Goal: Transaction & Acquisition: Purchase product/service

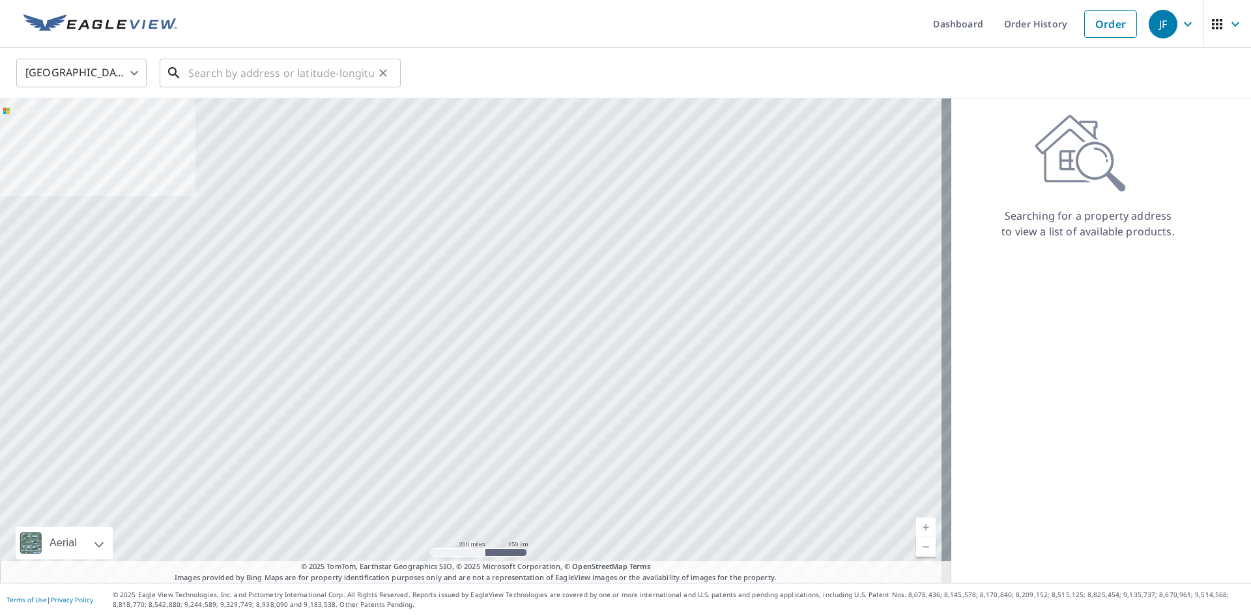
click at [300, 68] on input "text" at bounding box center [281, 73] width 186 height 36
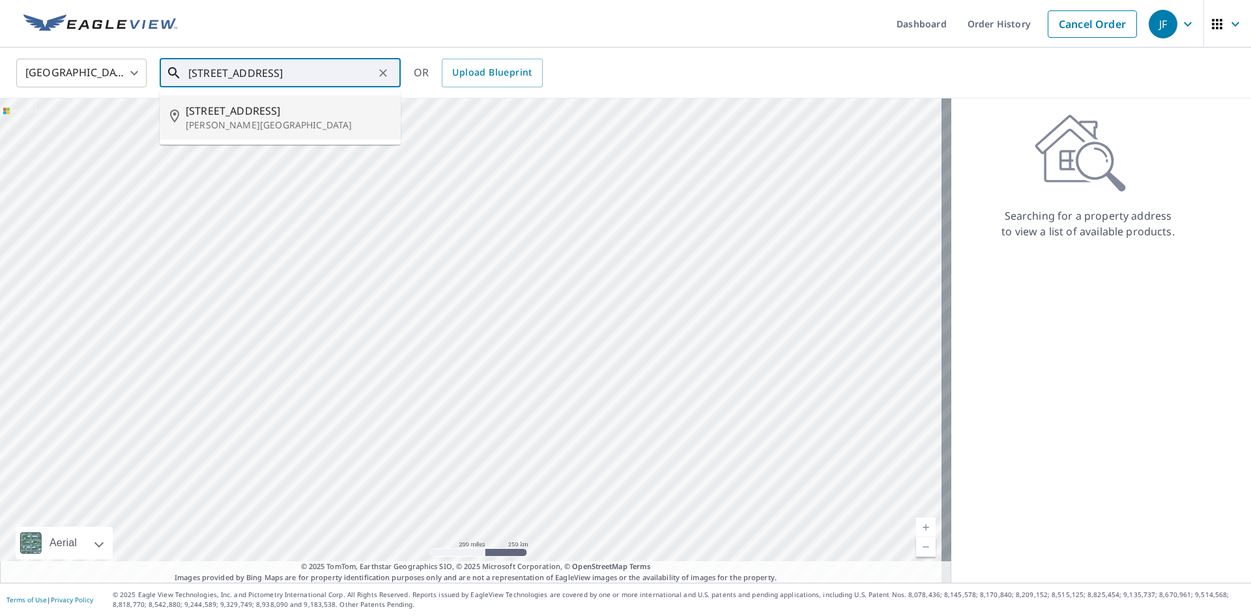
click at [277, 121] on p "[PERSON_NAME][GEOGRAPHIC_DATA]" at bounding box center [288, 125] width 205 height 13
type input "[STREET_ADDRESS][PERSON_NAME]"
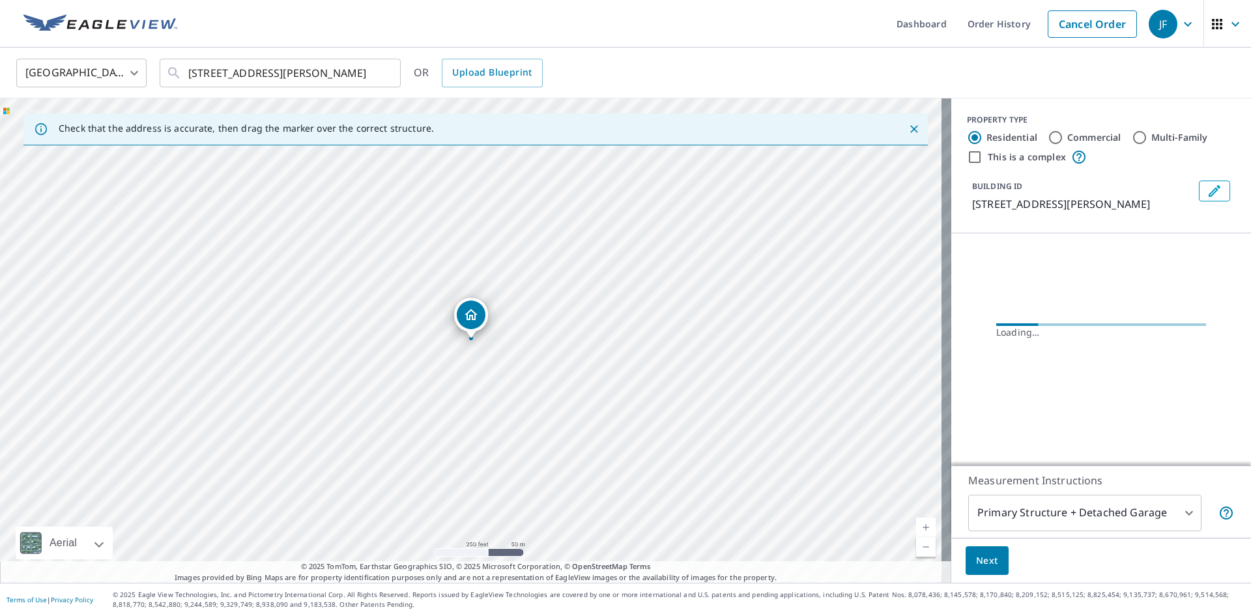
click at [916, 526] on link "Current Level 17, Zoom In" at bounding box center [926, 527] width 20 height 20
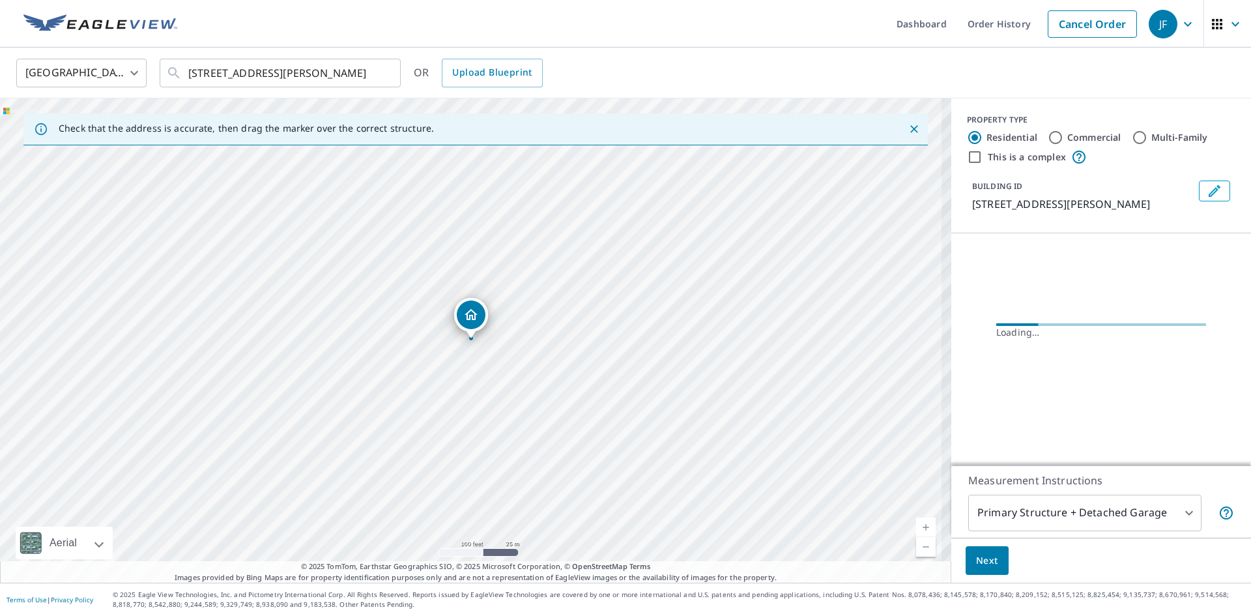
click at [916, 526] on link "Current Level 18, Zoom In" at bounding box center [926, 527] width 20 height 20
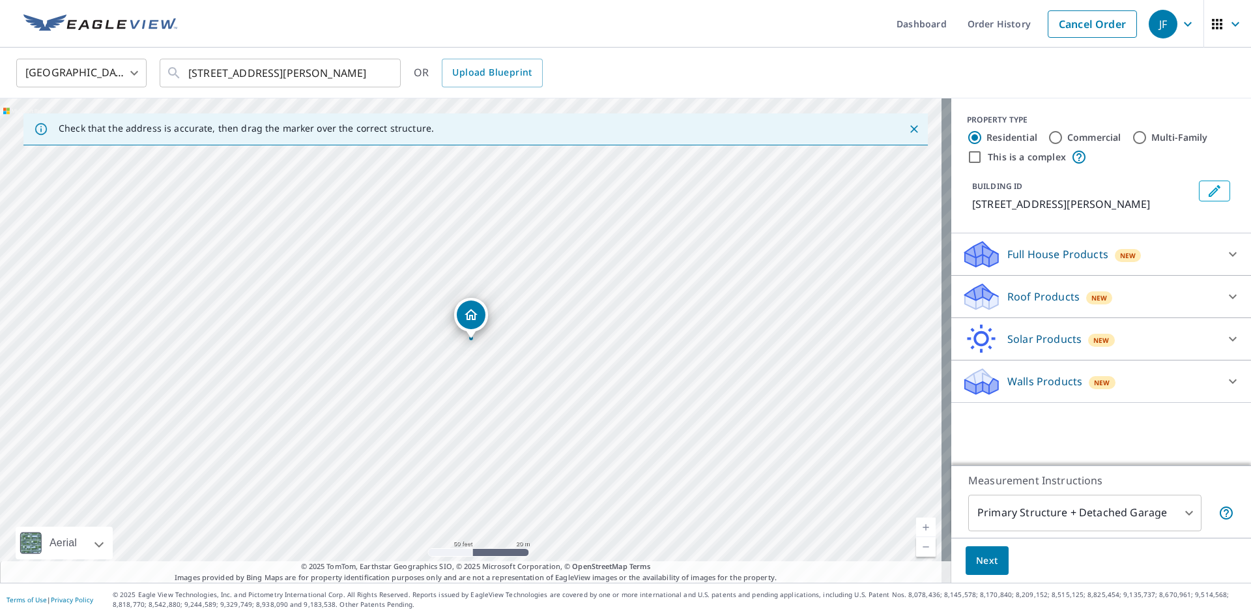
click at [916, 526] on link "Current Level 19, Zoom In" at bounding box center [926, 527] width 20 height 20
drag, startPoint x: 471, startPoint y: 313, endPoint x: 405, endPoint y: 347, distance: 74.3
click at [1031, 300] on p "Roof Products" at bounding box center [1043, 297] width 72 height 16
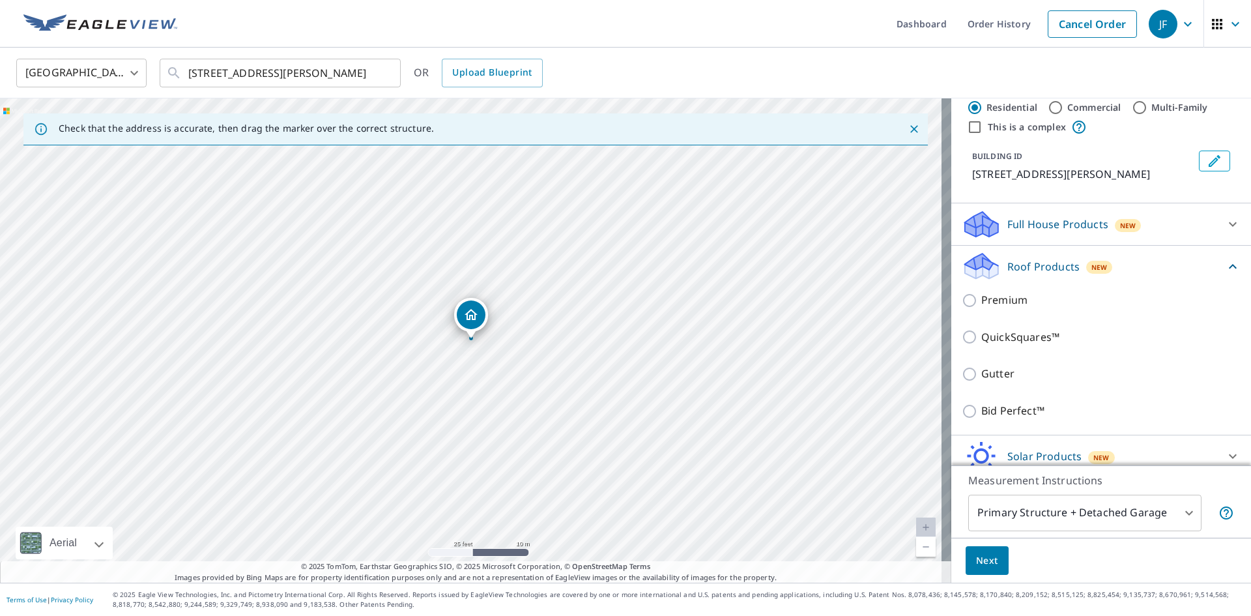
scroll to position [79, 0]
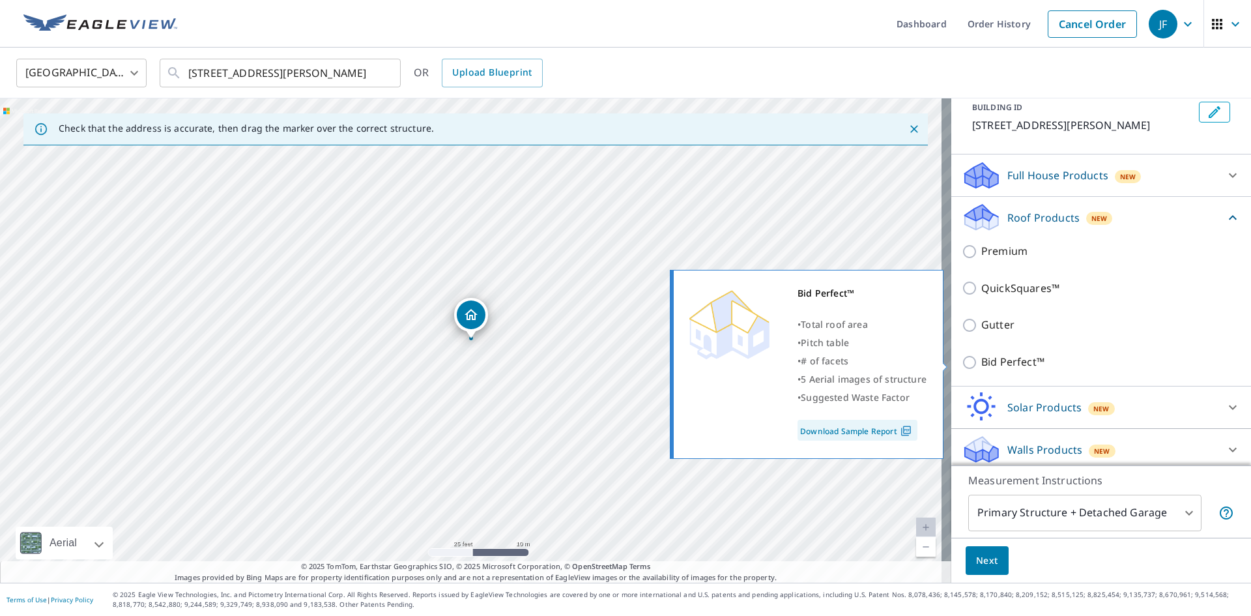
click at [981, 364] on p "Bid Perfect™" at bounding box center [1012, 362] width 63 height 16
click at [977, 364] on input "Bid Perfect™" at bounding box center [972, 362] width 20 height 16
checkbox input "true"
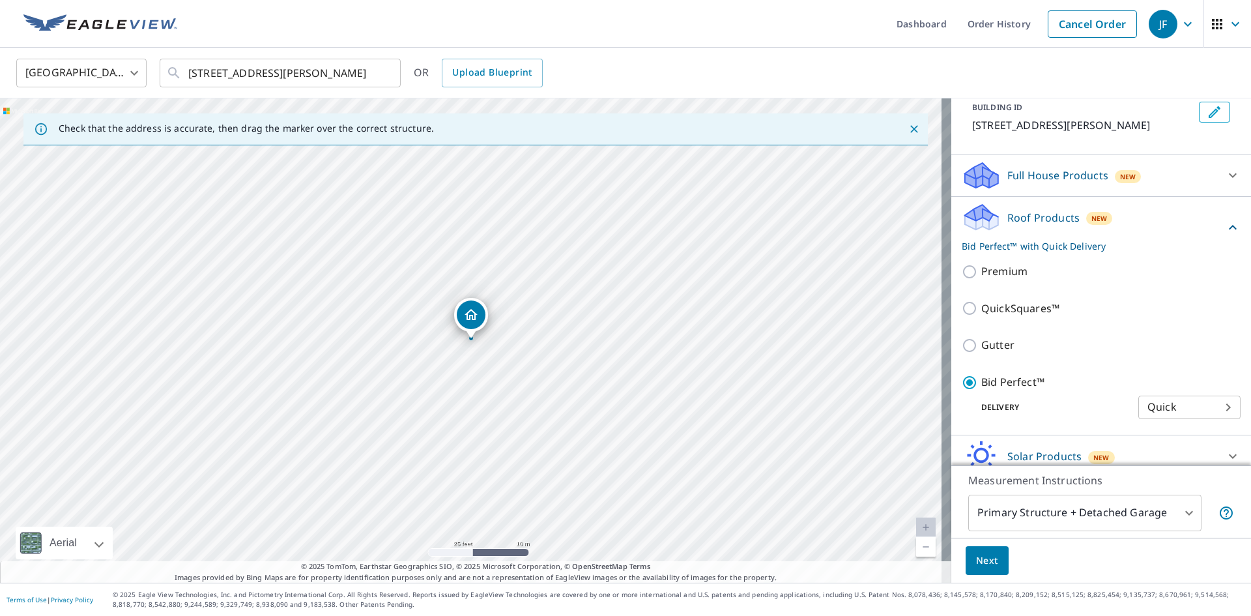
click at [1037, 513] on body "JF JF Dashboard Order History Cancel Order JF [GEOGRAPHIC_DATA] [GEOGRAPHIC_DAT…" at bounding box center [625, 308] width 1251 height 616
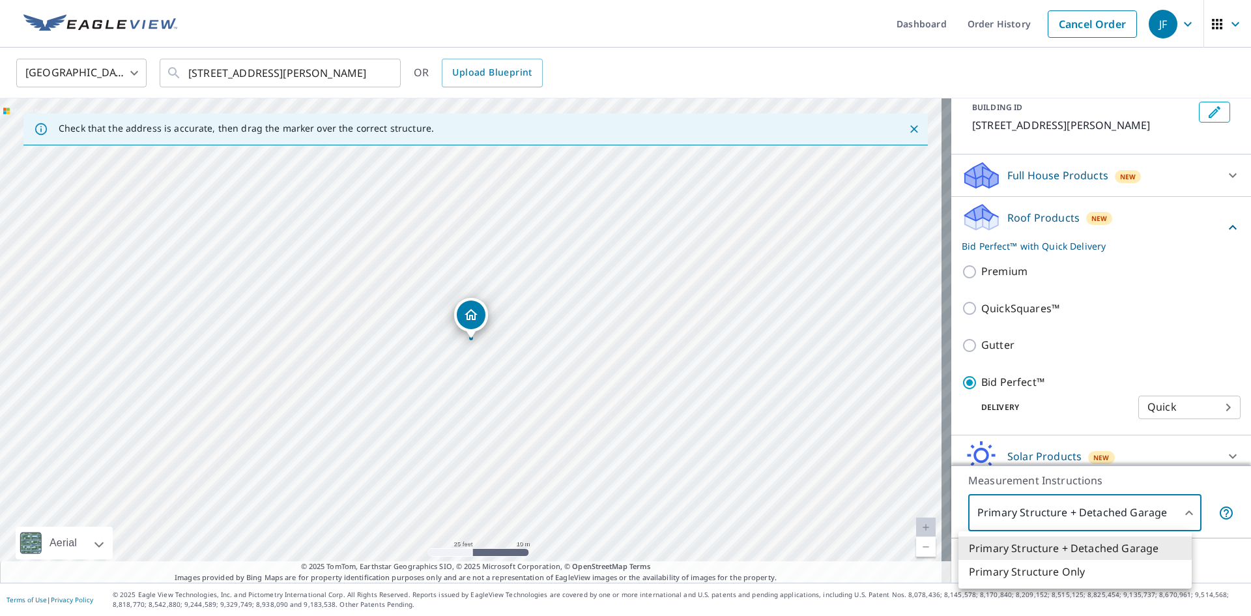
click at [1031, 572] on li "Primary Structure Only" at bounding box center [1074, 571] width 233 height 23
type input "2"
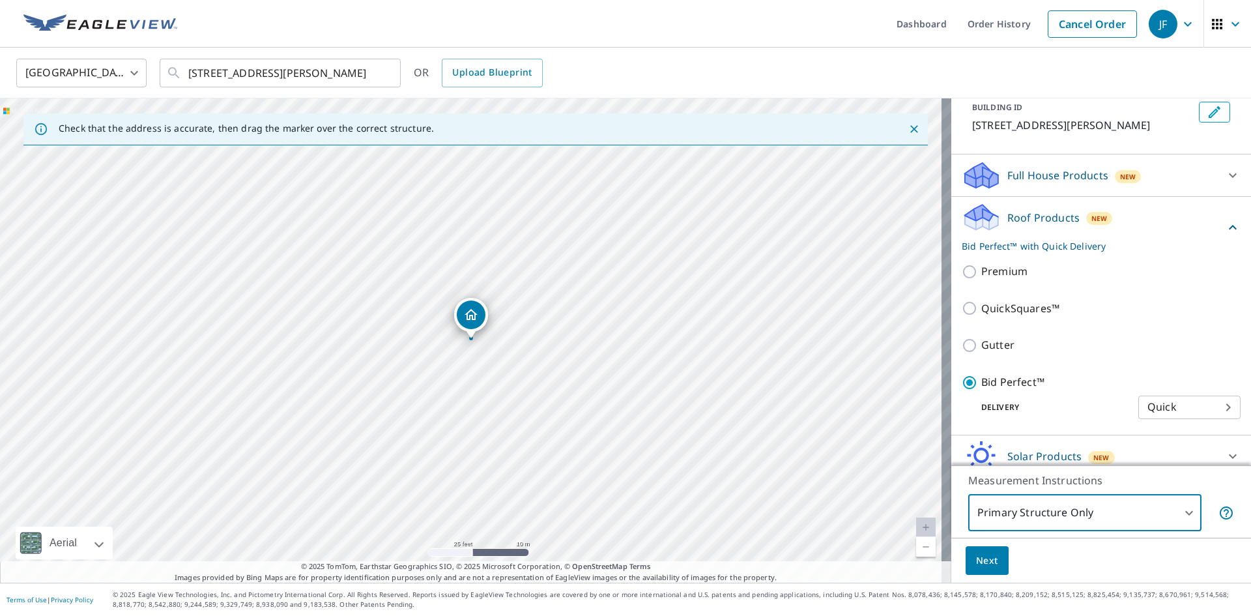
click at [987, 560] on span "Next" at bounding box center [987, 560] width 22 height 16
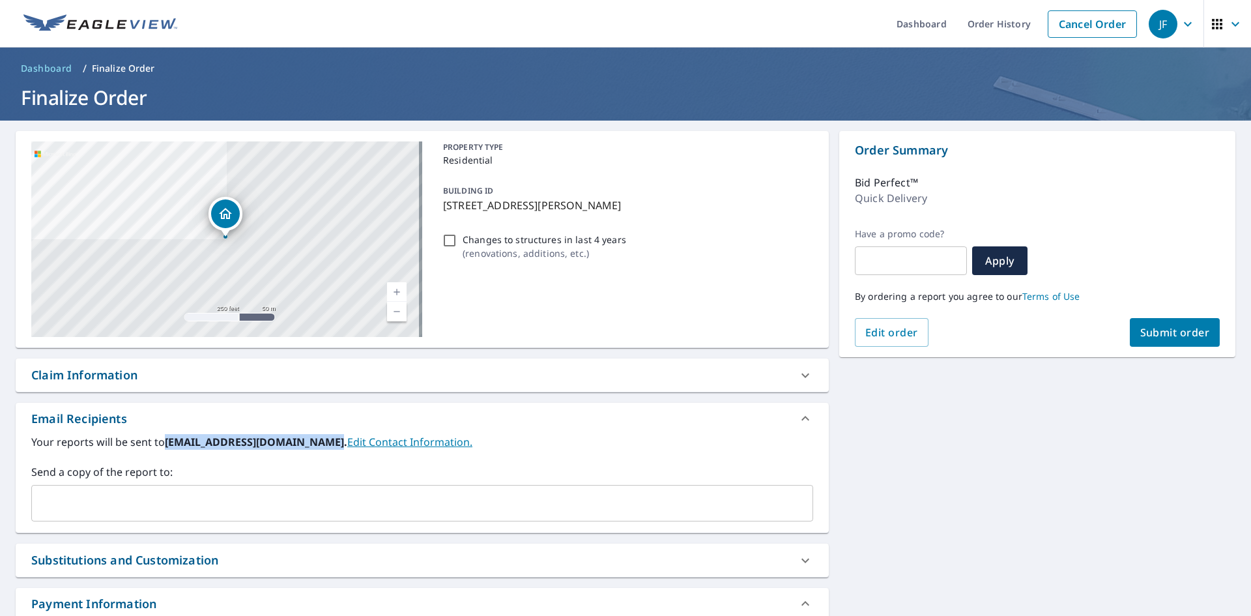
drag, startPoint x: 167, startPoint y: 438, endPoint x: 324, endPoint y: 445, distance: 157.1
click at [324, 445] on b "[EMAIL_ADDRESS][DOMAIN_NAME]." at bounding box center [256, 442] width 182 height 14
copy b "[EMAIL_ADDRESS][DOMAIN_NAME]"
click at [190, 491] on input "text" at bounding box center [412, 503] width 751 height 25
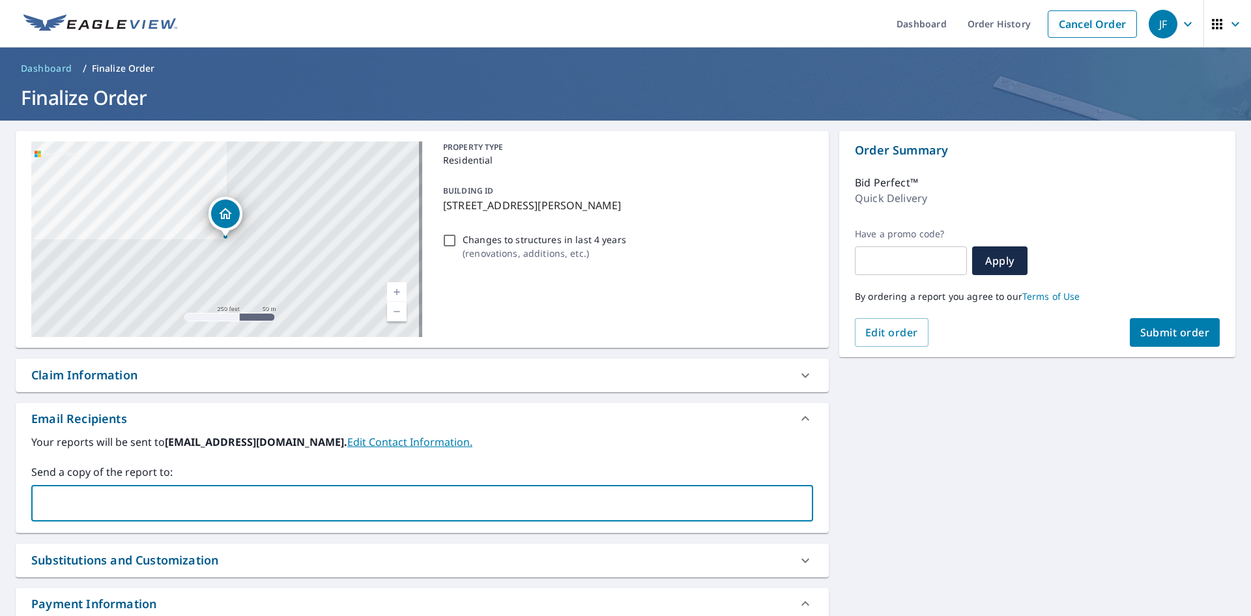
paste input "[EMAIL_ADDRESS][DOMAIN_NAME]"
type input "[EMAIL_ADDRESS][DOMAIN_NAME]"
click at [207, 467] on label "Send a copy of the report to:" at bounding box center [422, 472] width 782 height 16
click at [222, 491] on input "text" at bounding box center [497, 503] width 581 height 25
paste input "[EMAIL_ADDRESS][DOMAIN_NAME]"
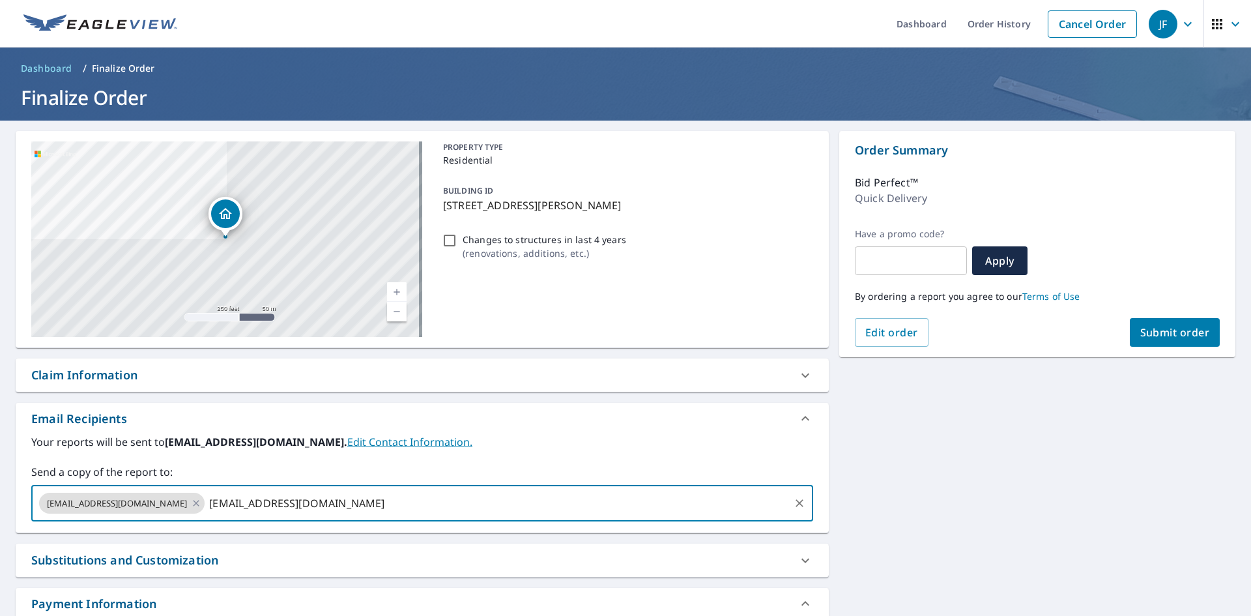
click at [214, 493] on input "[EMAIL_ADDRESS][DOMAIN_NAME]" at bounding box center [497, 503] width 581 height 25
type input "[EMAIL_ADDRESS][DOMAIN_NAME]"
click at [239, 474] on label "Send a copy of the report to:" at bounding box center [422, 472] width 782 height 16
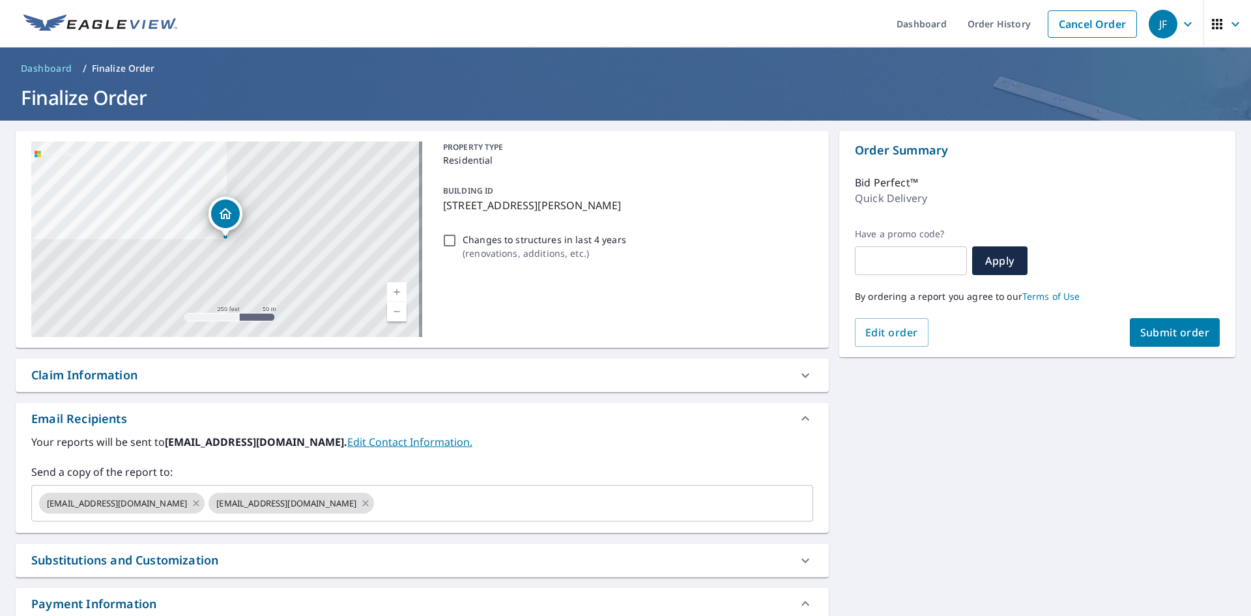
click at [1145, 337] on span "Submit order" at bounding box center [1175, 332] width 70 height 14
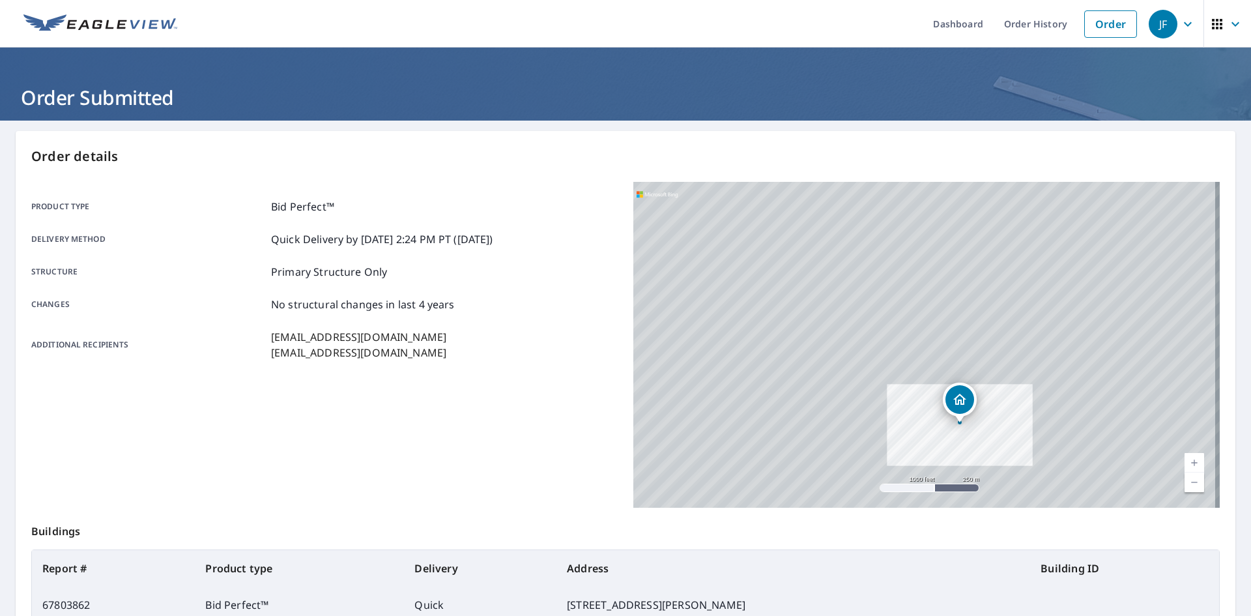
scroll to position [151, 0]
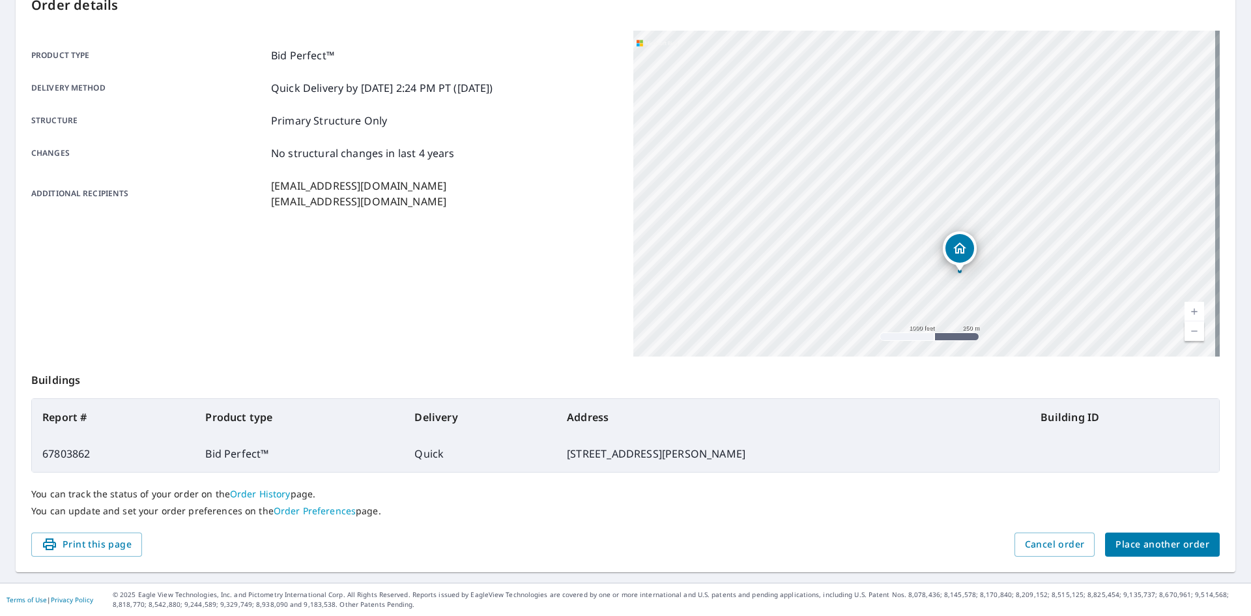
click at [1145, 544] on span "Place another order" at bounding box center [1162, 544] width 94 height 16
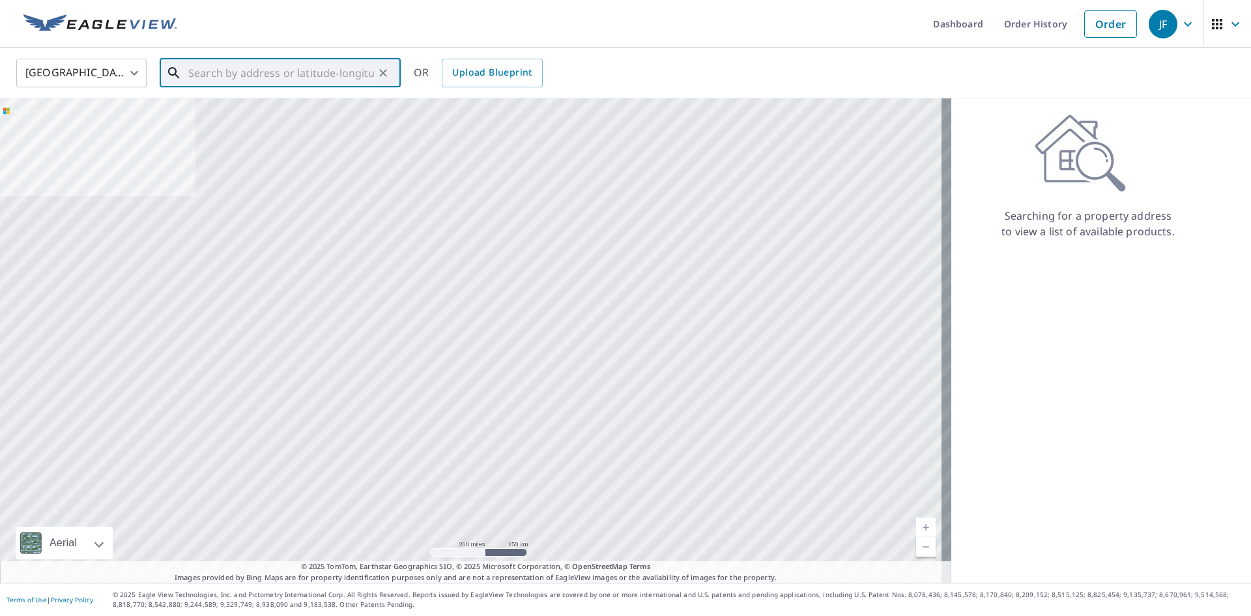
click at [213, 77] on input "text" at bounding box center [281, 73] width 186 height 36
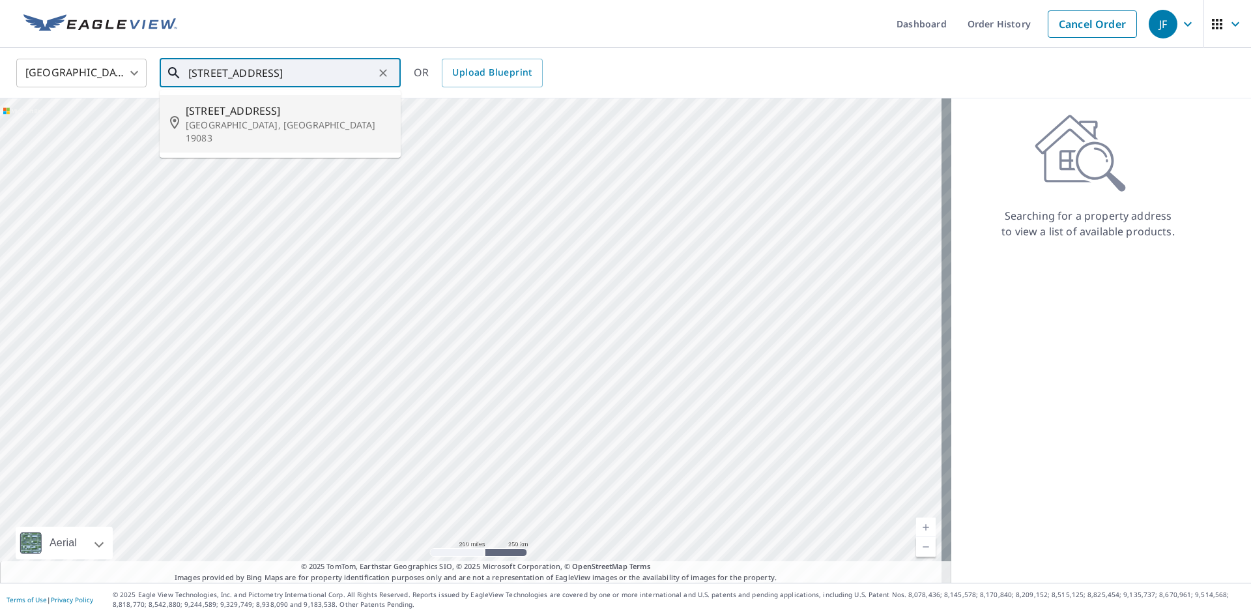
click at [265, 134] on li "[STREET_ADDRESS]" at bounding box center [280, 123] width 241 height 57
type input "[STREET_ADDRESS]"
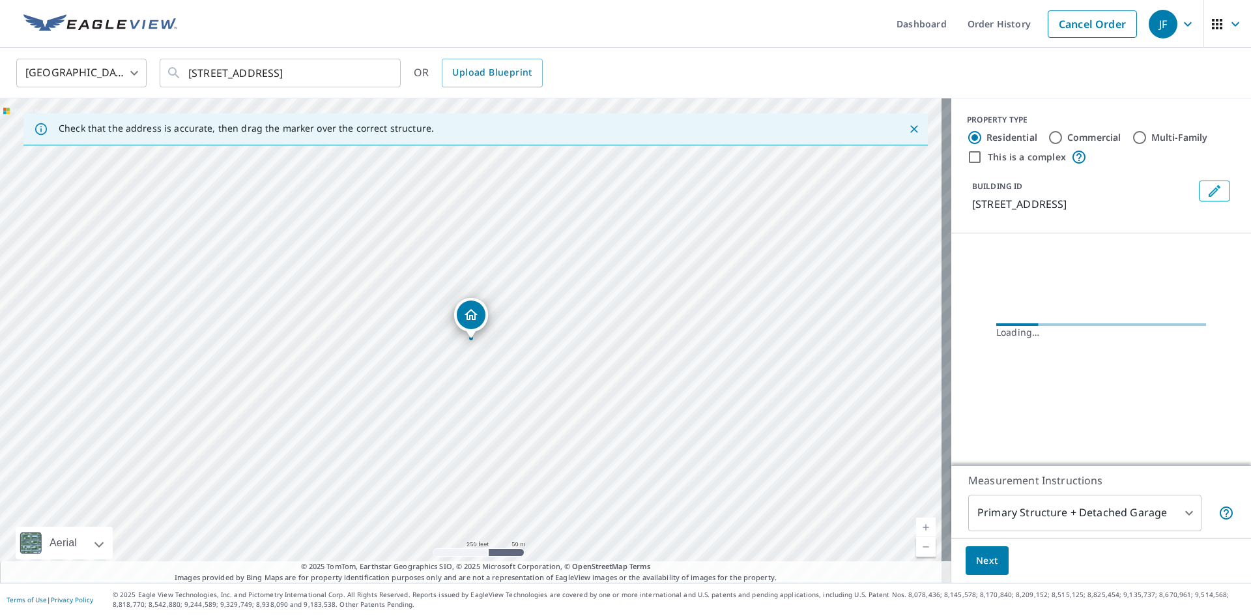
click at [916, 522] on link "Current Level 17, Zoom In" at bounding box center [926, 527] width 20 height 20
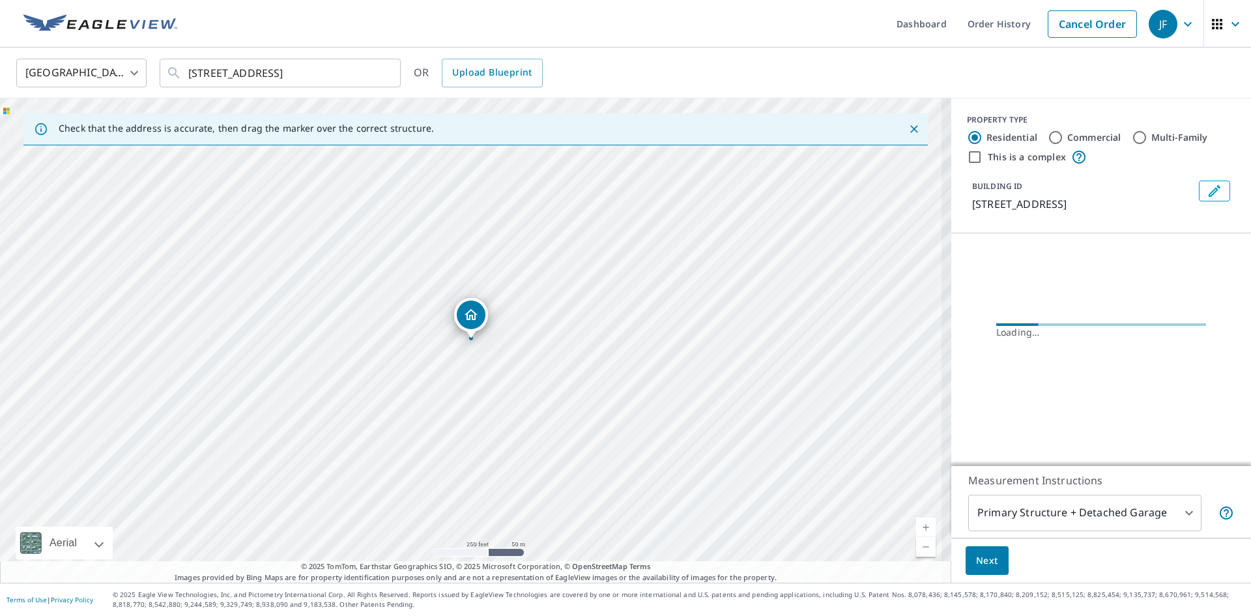
click at [916, 522] on link "Current Level 17, Zoom In" at bounding box center [926, 527] width 20 height 20
click at [916, 522] on link "Current Level 17.900891854987076, Zoom In" at bounding box center [926, 527] width 20 height 20
click at [916, 522] on link "Current Level 18.813475965767232, Zoom In Disabled" at bounding box center [926, 527] width 20 height 20
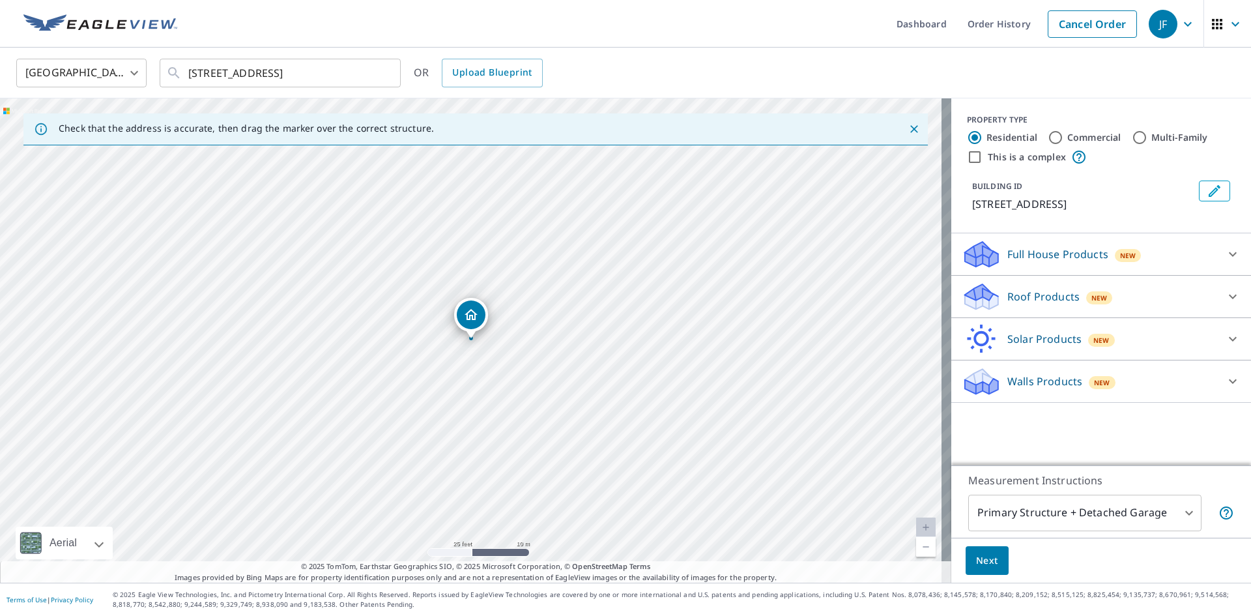
click at [1009, 298] on p "Roof Products" at bounding box center [1043, 297] width 72 height 16
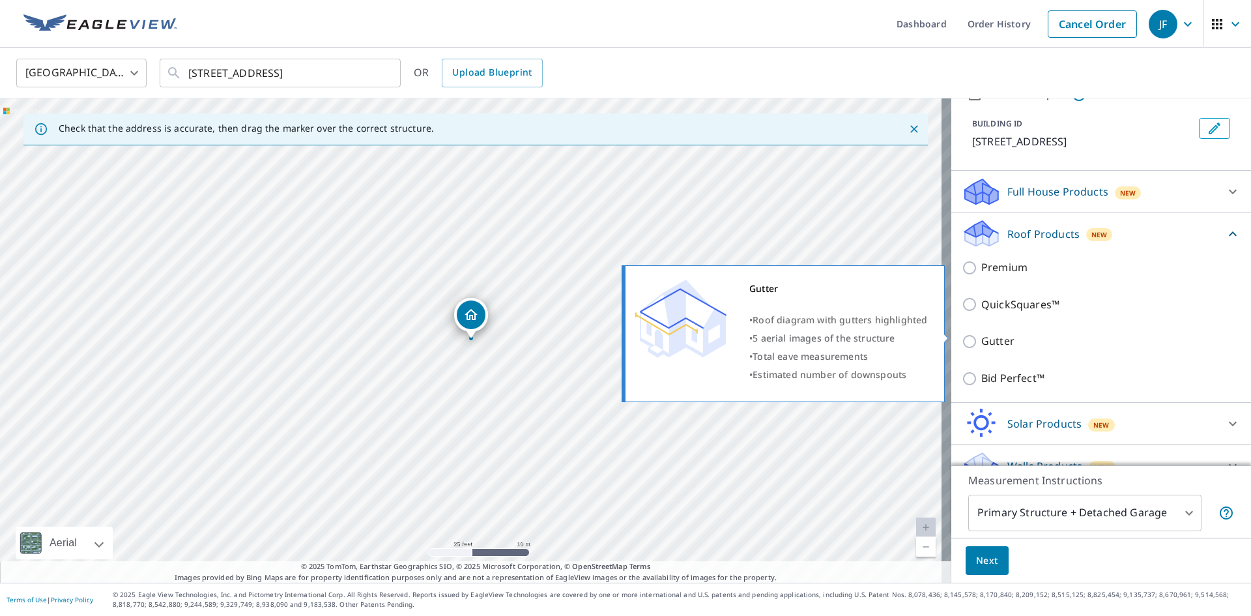
scroll to position [70, 0]
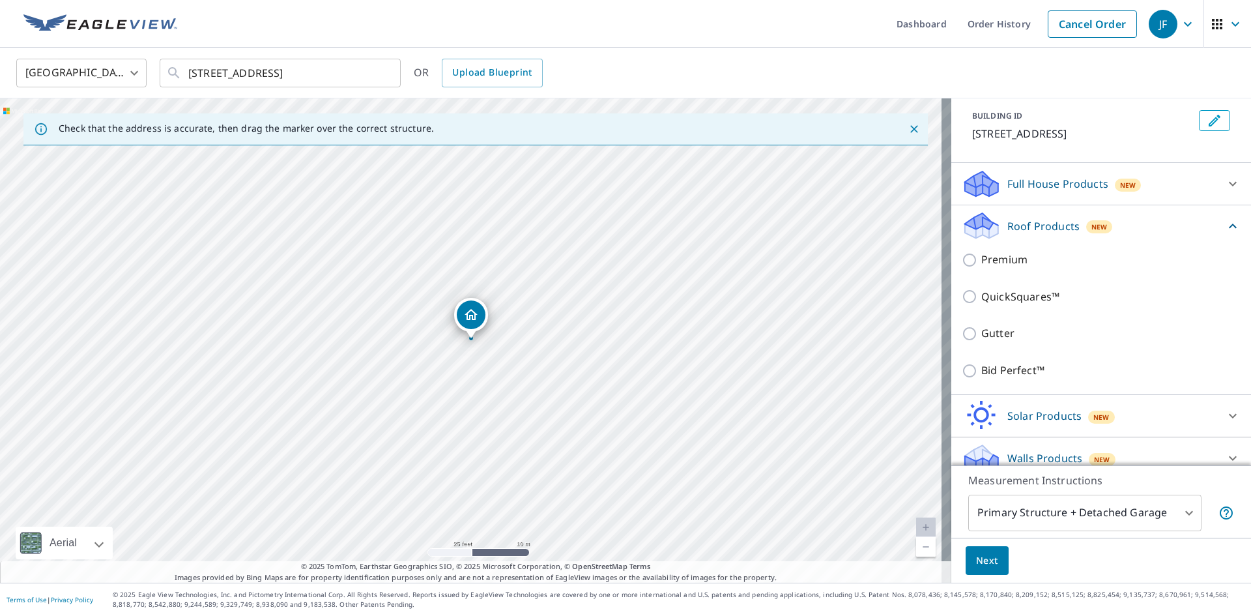
click at [984, 373] on p "Bid Perfect™" at bounding box center [1012, 370] width 63 height 16
click at [981, 373] on input "Bid Perfect™" at bounding box center [972, 371] width 20 height 16
checkbox input "true"
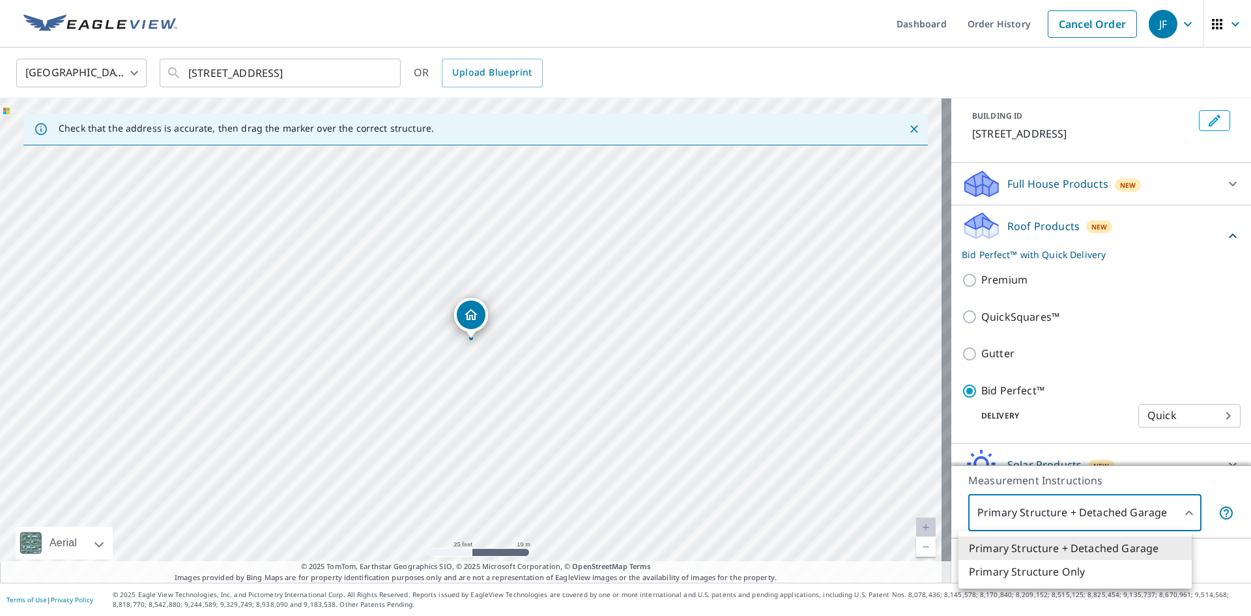
click at [1023, 505] on body "JF JF Dashboard Order History Cancel Order JF [GEOGRAPHIC_DATA] [GEOGRAPHIC_DAT…" at bounding box center [625, 308] width 1251 height 616
click at [1009, 573] on li "Primary Structure Only" at bounding box center [1074, 571] width 233 height 23
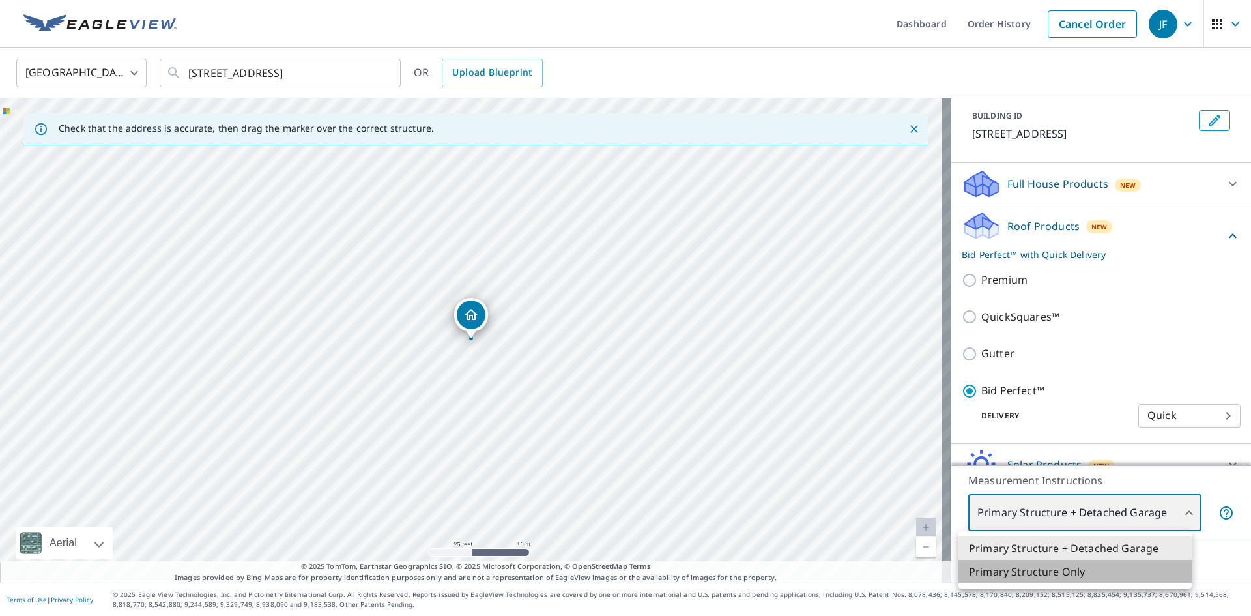
type input "2"
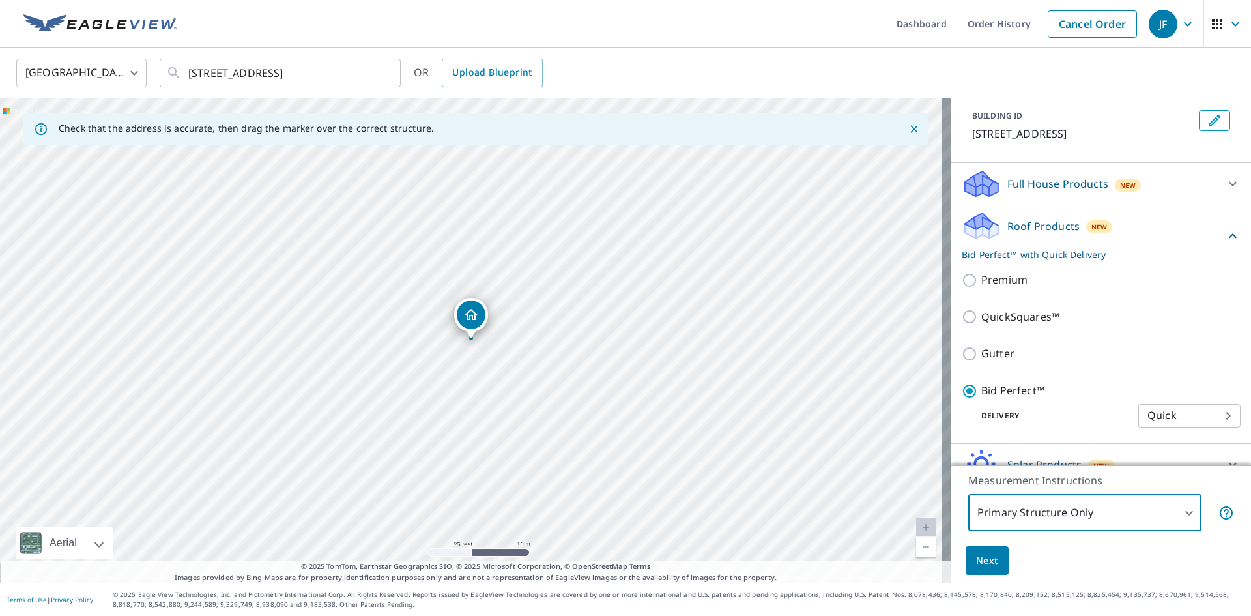
click at [986, 555] on span "Next" at bounding box center [987, 560] width 22 height 16
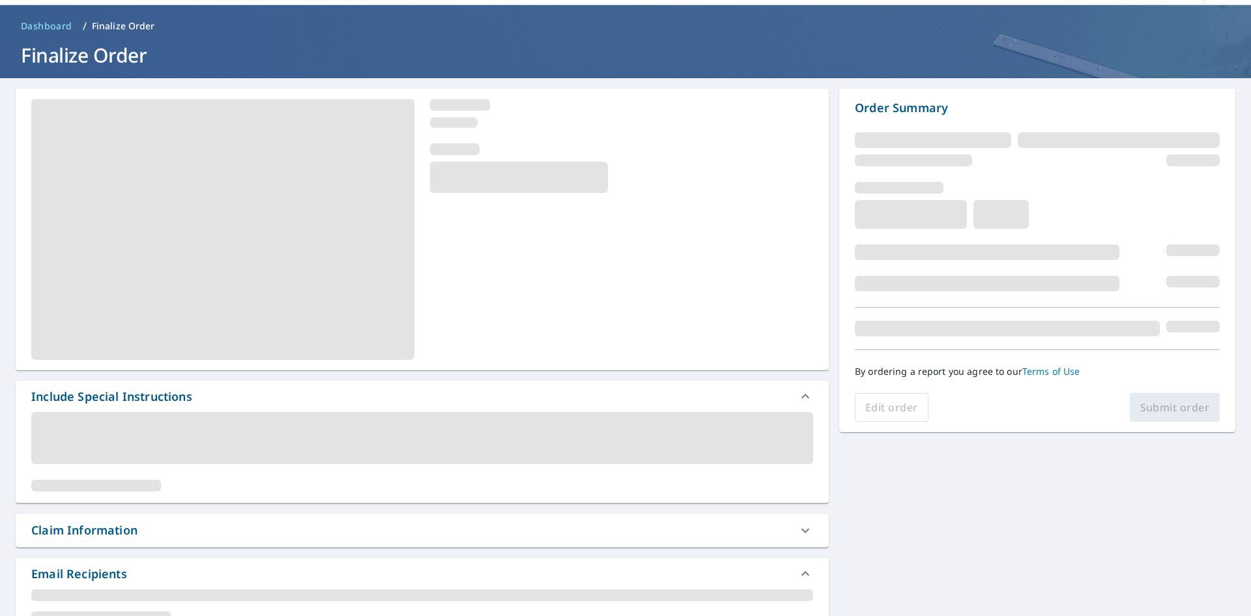
scroll to position [65, 0]
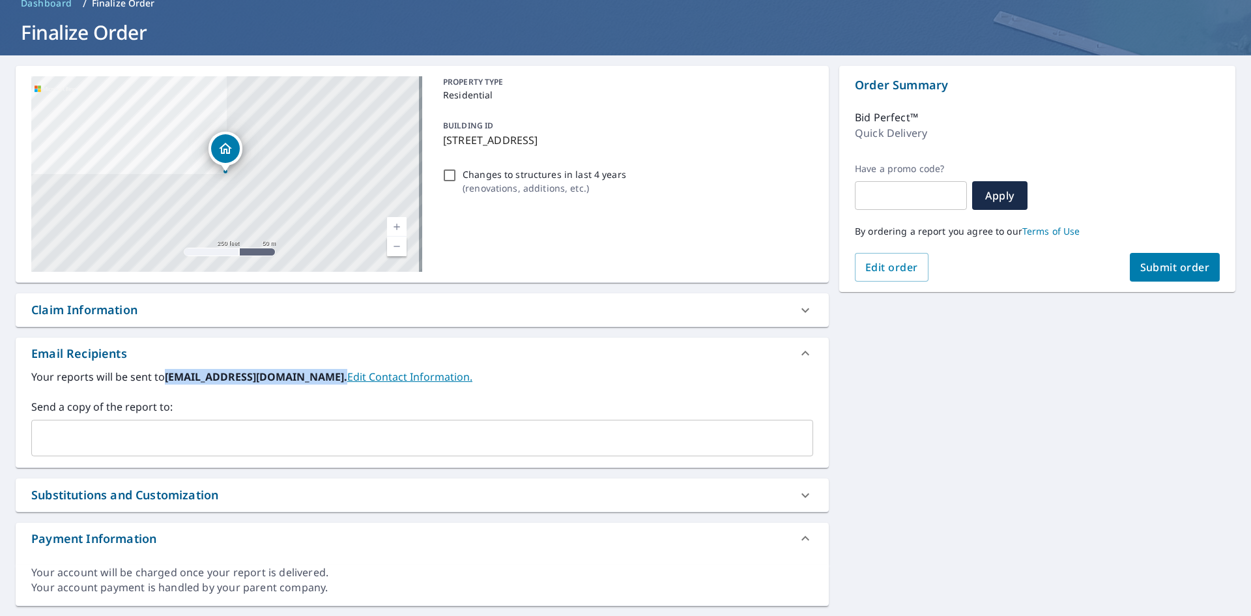
drag, startPoint x: 164, startPoint y: 374, endPoint x: 328, endPoint y: 382, distance: 164.4
click at [328, 382] on label "Your reports will be sent to [EMAIL_ADDRESS][DOMAIN_NAME]. Edit Contact Informa…" at bounding box center [422, 377] width 782 height 16
copy label "[EMAIL_ADDRESS][DOMAIN_NAME]."
click at [278, 442] on input "text" at bounding box center [412, 437] width 751 height 25
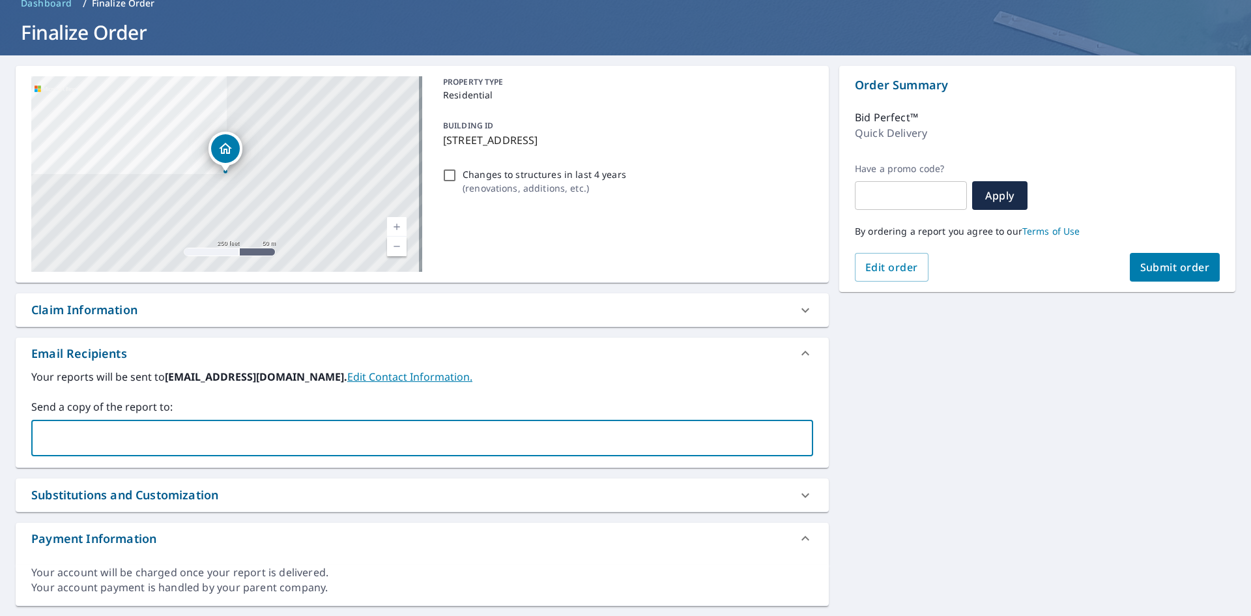
paste input "[EMAIL_ADDRESS][DOMAIN_NAME]."
click at [46, 440] on input "[EMAIL_ADDRESS][DOMAIN_NAME]" at bounding box center [412, 437] width 751 height 25
type input "[EMAIL_ADDRESS][DOMAIN_NAME]"
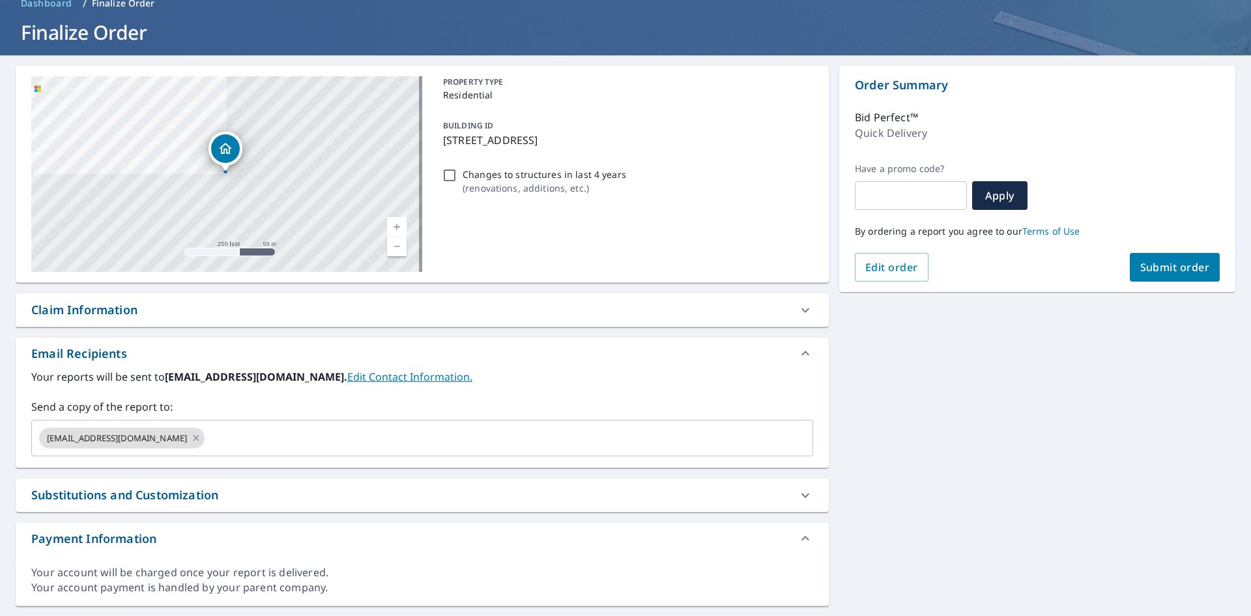
click at [296, 398] on div "Your reports will be sent to [EMAIL_ADDRESS][DOMAIN_NAME]. Edit Contact Informa…" at bounding box center [422, 412] width 782 height 87
click at [395, 446] on input "text" at bounding box center [497, 437] width 581 height 25
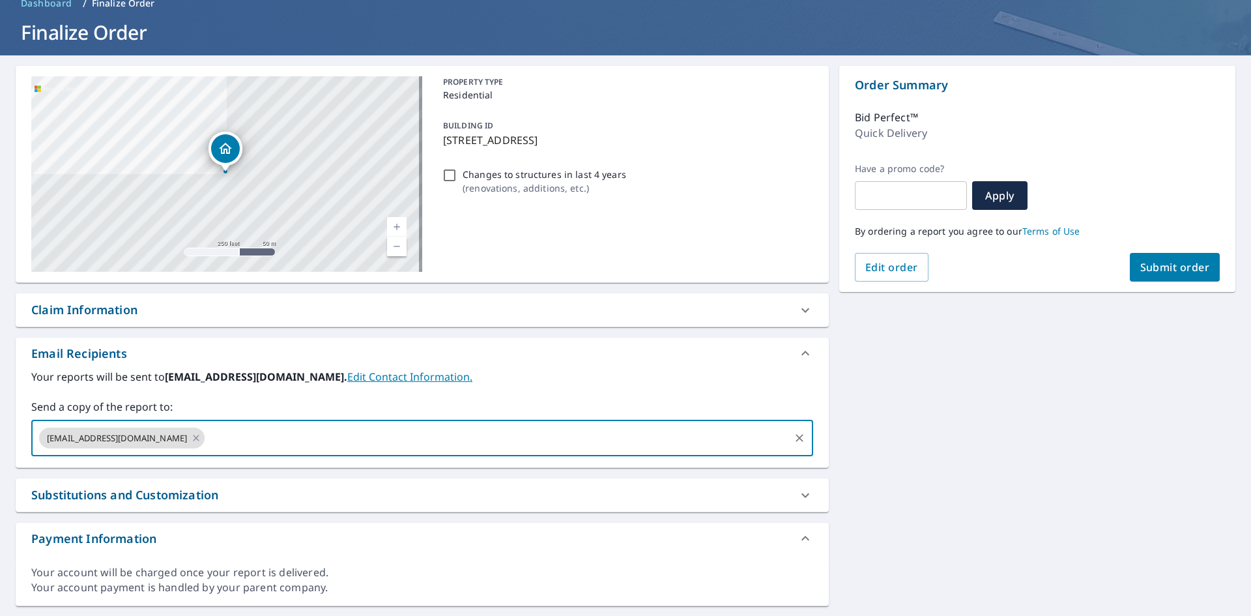
paste input "[EMAIL_ADDRESS][DOMAIN_NAME]"
click at [215, 440] on input "[EMAIL_ADDRESS][DOMAIN_NAME]" at bounding box center [497, 437] width 581 height 25
type input "[EMAIL_ADDRESS][DOMAIN_NAME]"
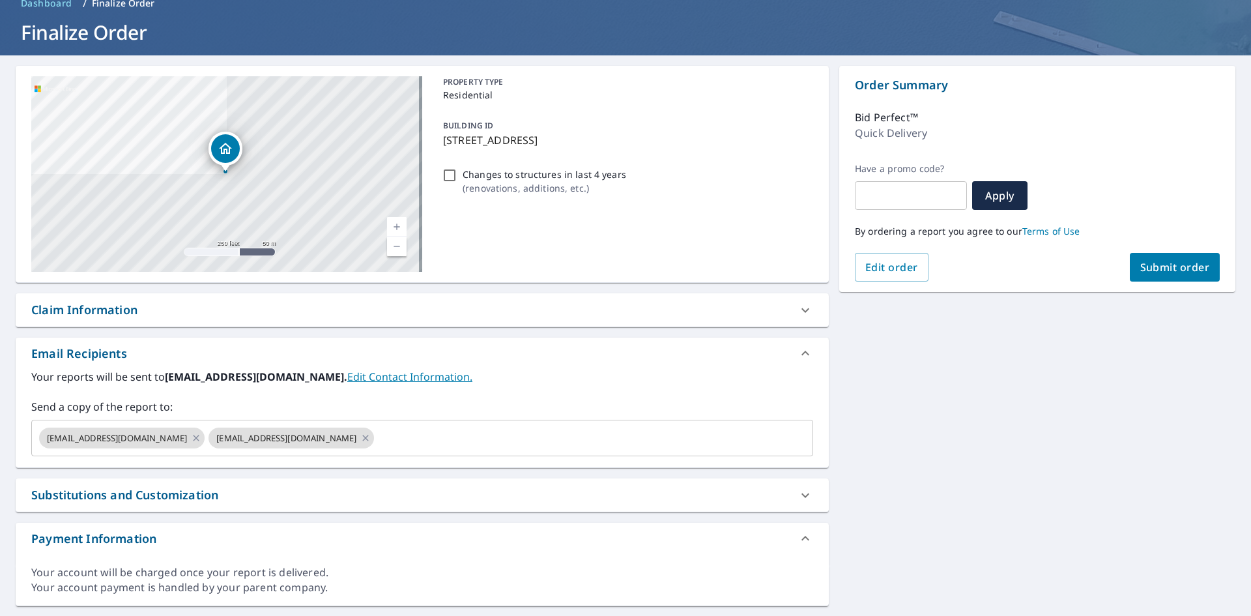
click at [205, 410] on label "Send a copy of the report to:" at bounding box center [422, 407] width 782 height 16
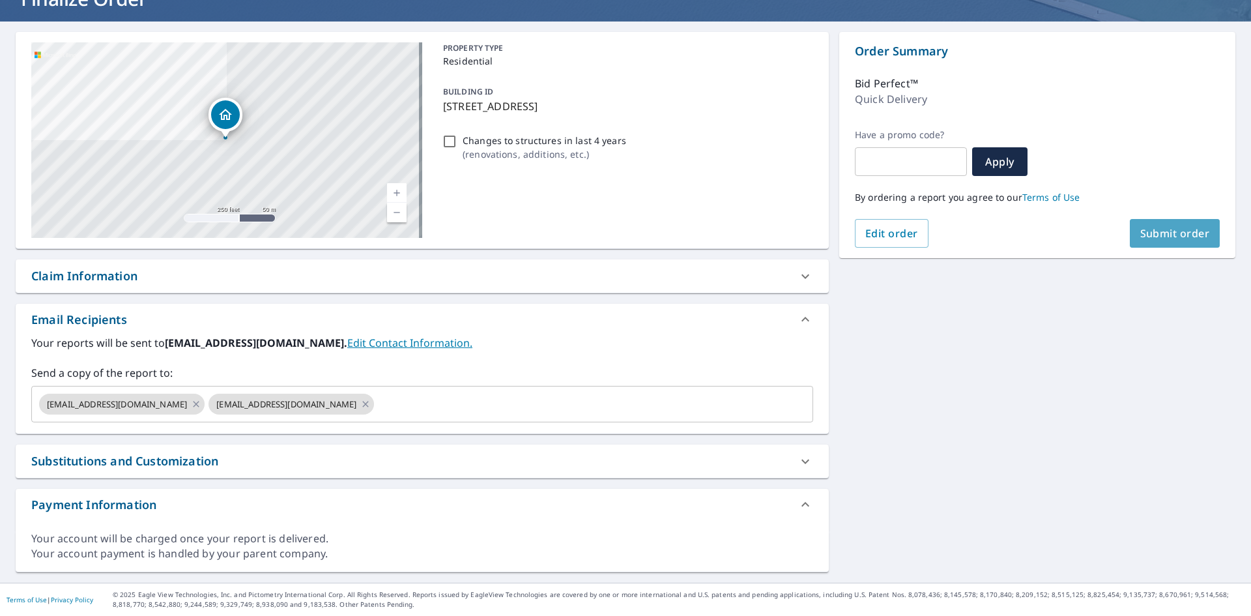
click at [1157, 227] on span "Submit order" at bounding box center [1175, 233] width 70 height 14
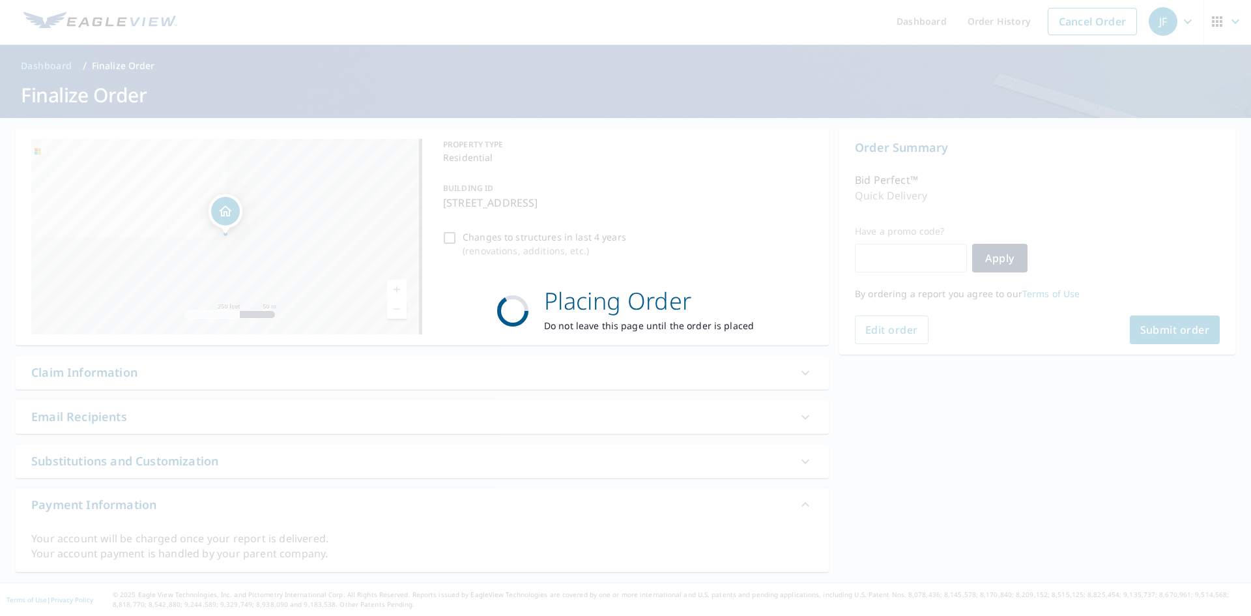
scroll to position [3, 0]
